Goal: Check status: Check status

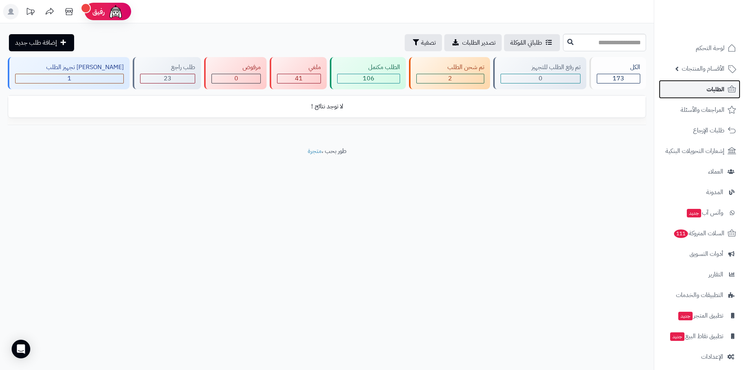
click at [708, 91] on span "الطلبات" at bounding box center [716, 89] width 18 height 11
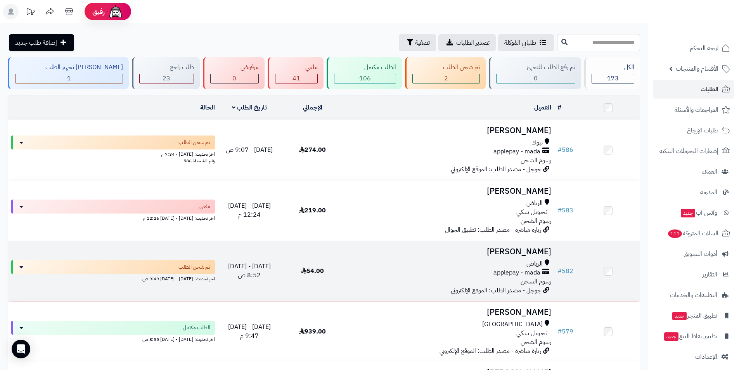
click at [382, 266] on div "الرياض" at bounding box center [449, 263] width 204 height 9
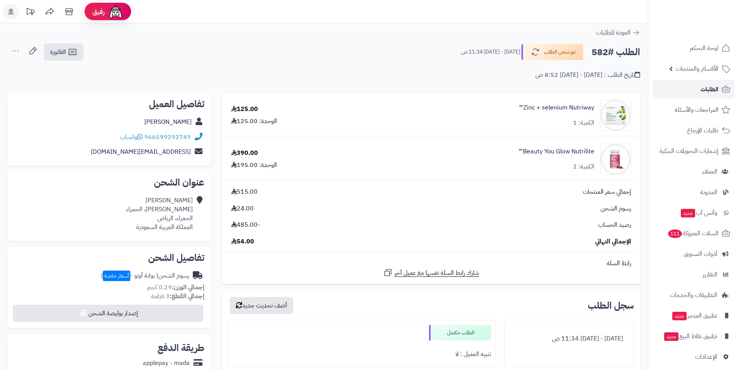
click at [704, 90] on span "الطلبات" at bounding box center [710, 89] width 18 height 11
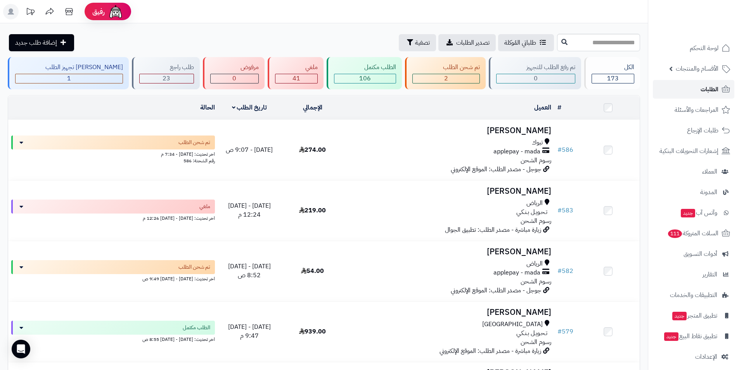
click at [704, 88] on span "الطلبات" at bounding box center [710, 89] width 18 height 11
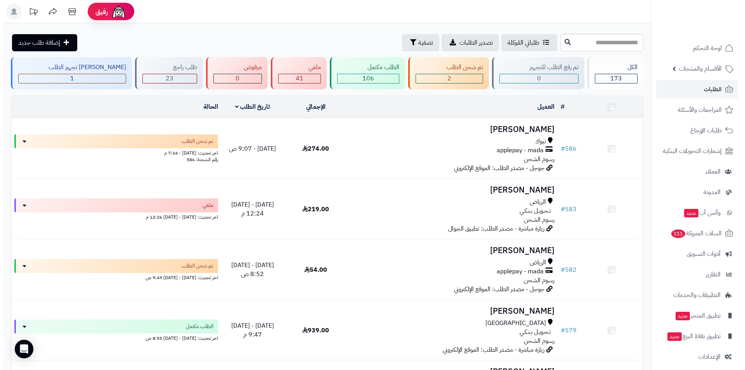
scroll to position [78, 0]
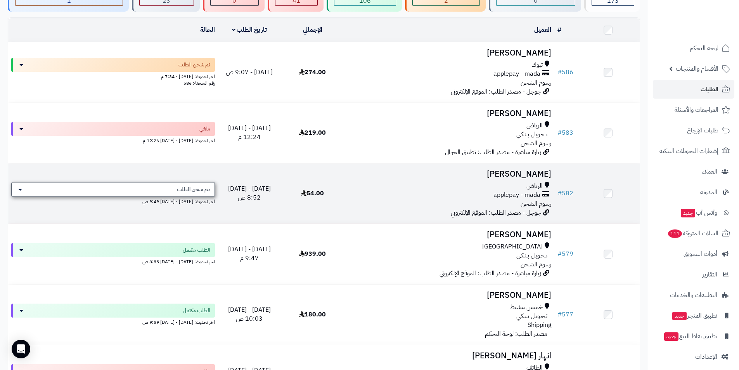
click at [22, 192] on div "تم شحن الطلب" at bounding box center [113, 189] width 204 height 15
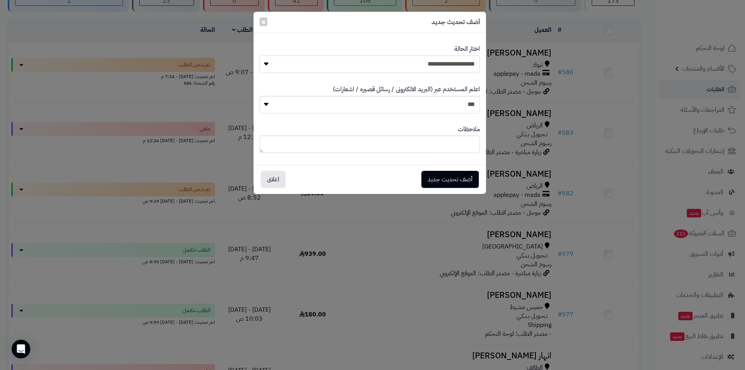
click at [453, 68] on select "**********" at bounding box center [370, 63] width 220 height 17
select select "*"
click at [260, 55] on select "**********" at bounding box center [370, 63] width 220 height 17
click at [442, 179] on button "أضف تحديث جديد" at bounding box center [449, 178] width 57 height 17
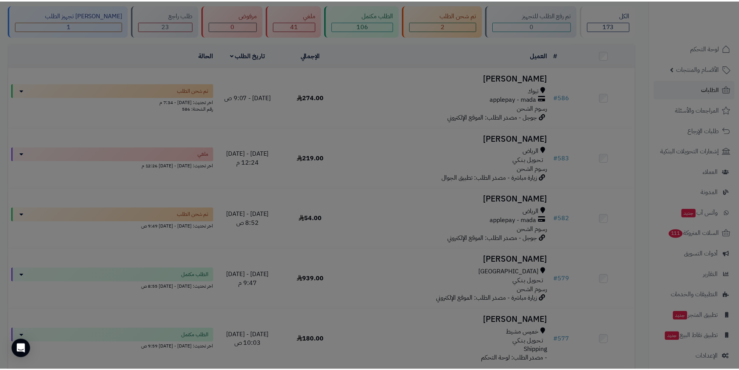
scroll to position [103, 0]
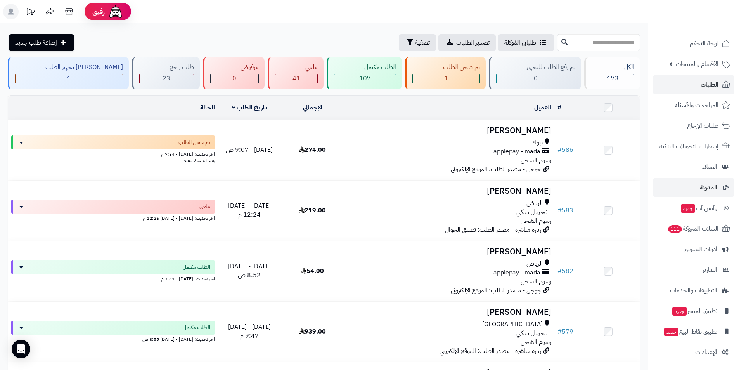
scroll to position [6, 0]
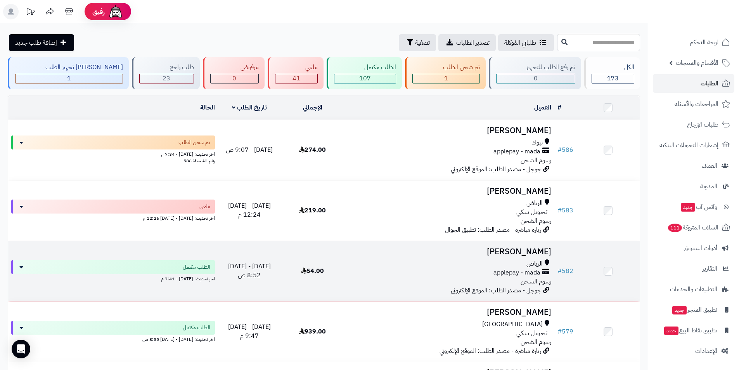
click at [462, 256] on td "Bashayer Alzahrani الرياض applepay - mada رسوم الشحن جوجل - مصدر الطلب: الموقع …" at bounding box center [449, 271] width 210 height 60
